Goal: Information Seeking & Learning: Learn about a topic

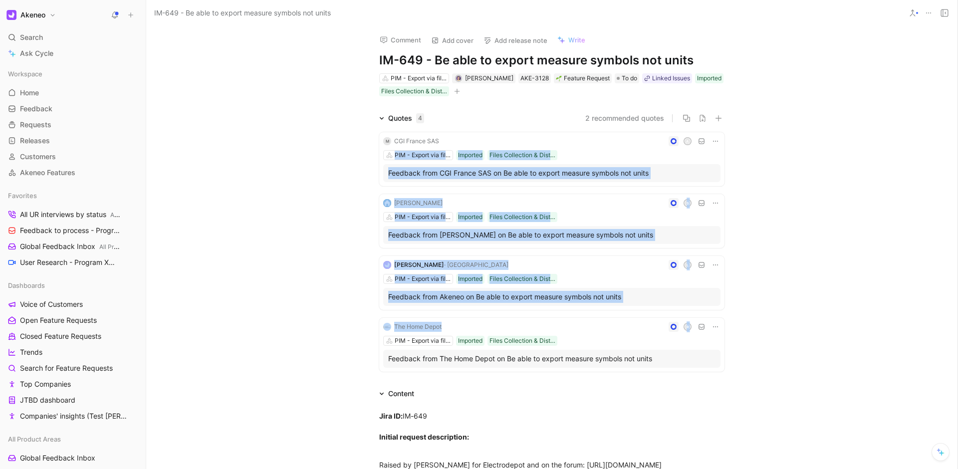
drag, startPoint x: 325, startPoint y: 155, endPoint x: 753, endPoint y: 328, distance: 461.1
click at [753, 328] on div "Quotes 4 2 recommended quotes M CGI France SAS A PIM - Export via file (Tailore…" at bounding box center [552, 244] width 812 height 264
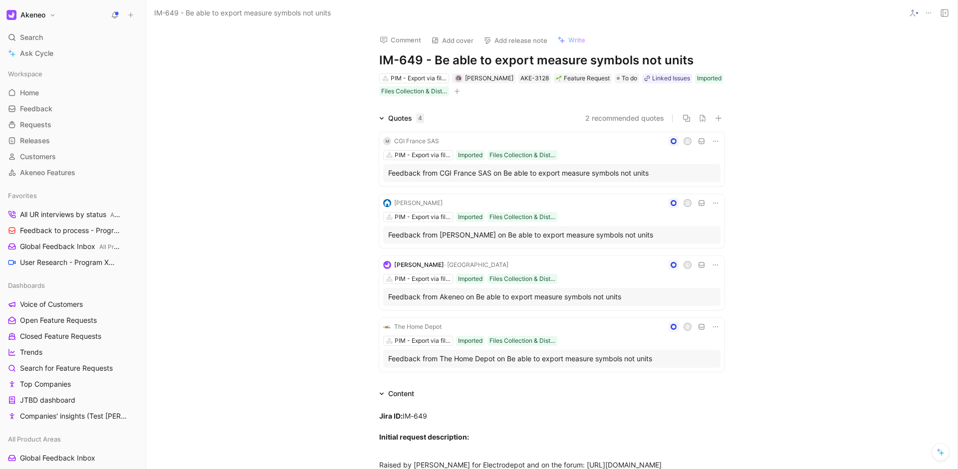
click at [773, 336] on div "Quotes 4 2 recommended quotes M CGI France SAS A PIM - Export via file (Tailore…" at bounding box center [552, 244] width 812 height 264
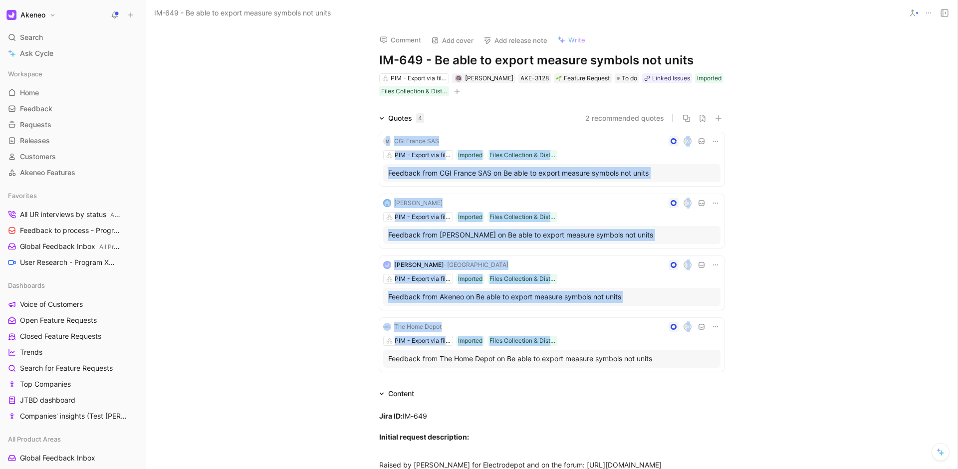
drag, startPoint x: 766, startPoint y: 346, endPoint x: 791, endPoint y: 119, distance: 229.0
click at [791, 119] on div "Quotes 4 2 recommended quotes M CGI France SAS A PIM - Export via file (Tailore…" at bounding box center [552, 244] width 812 height 264
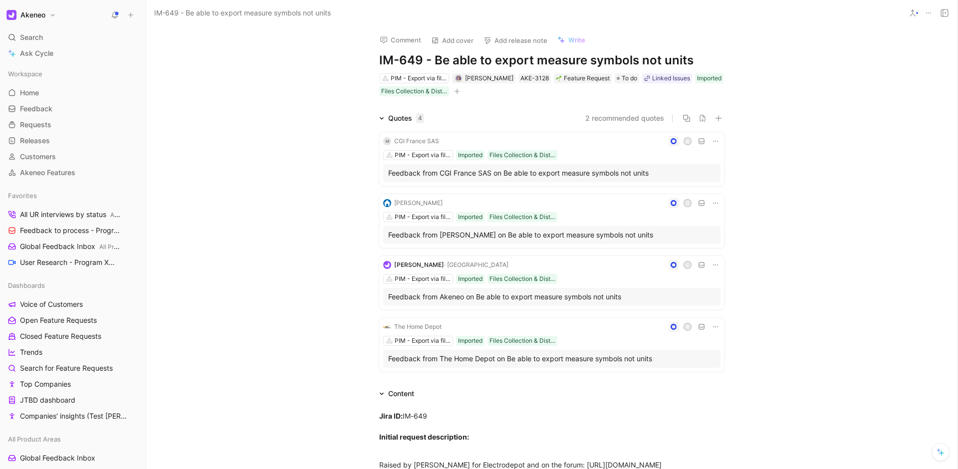
click at [791, 119] on div "Quotes 4 2 recommended quotes M CGI France SAS A PIM - Export via file (Tailore…" at bounding box center [552, 244] width 812 height 264
click at [421, 60] on h1 "IM-649 - Be able to export measure symbols not units" at bounding box center [551, 60] width 345 height 16
click at [433, 61] on h1 "IM-649 - Be able to export measure symbols not units" at bounding box center [551, 60] width 345 height 16
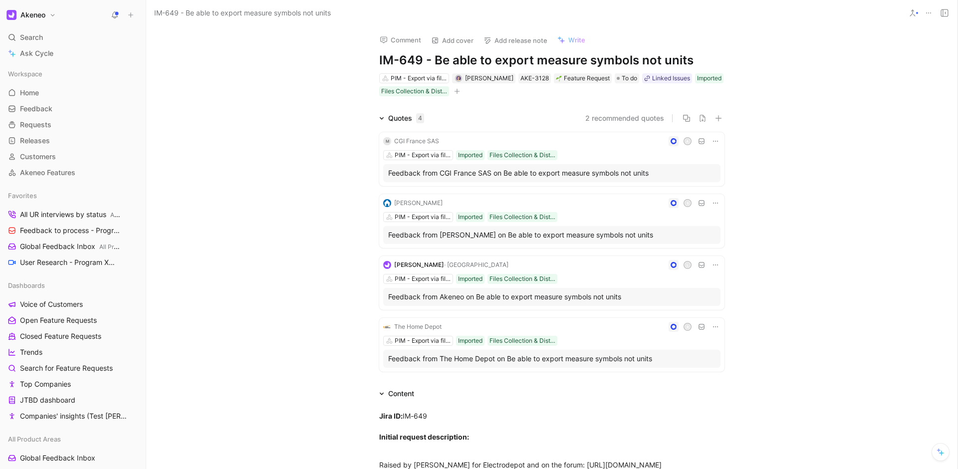
click at [622, 92] on div "PIM - Export via file (Tailored Export) Félix Couprie AKE-3128 Feature Request …" at bounding box center [551, 84] width 347 height 25
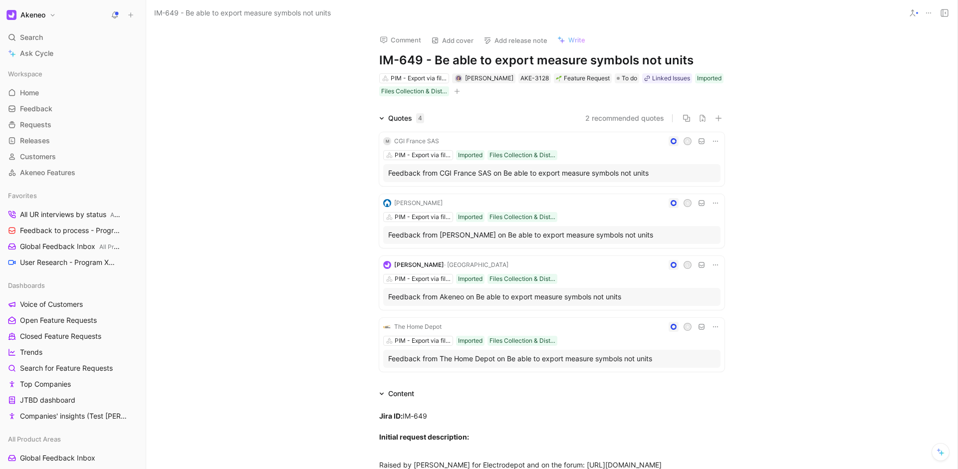
click at [568, 100] on div "Comment Add cover Add release note Write IM-649 - Be able to export measure sym…" at bounding box center [552, 247] width 812 height 443
